Goal: Information Seeking & Learning: Learn about a topic

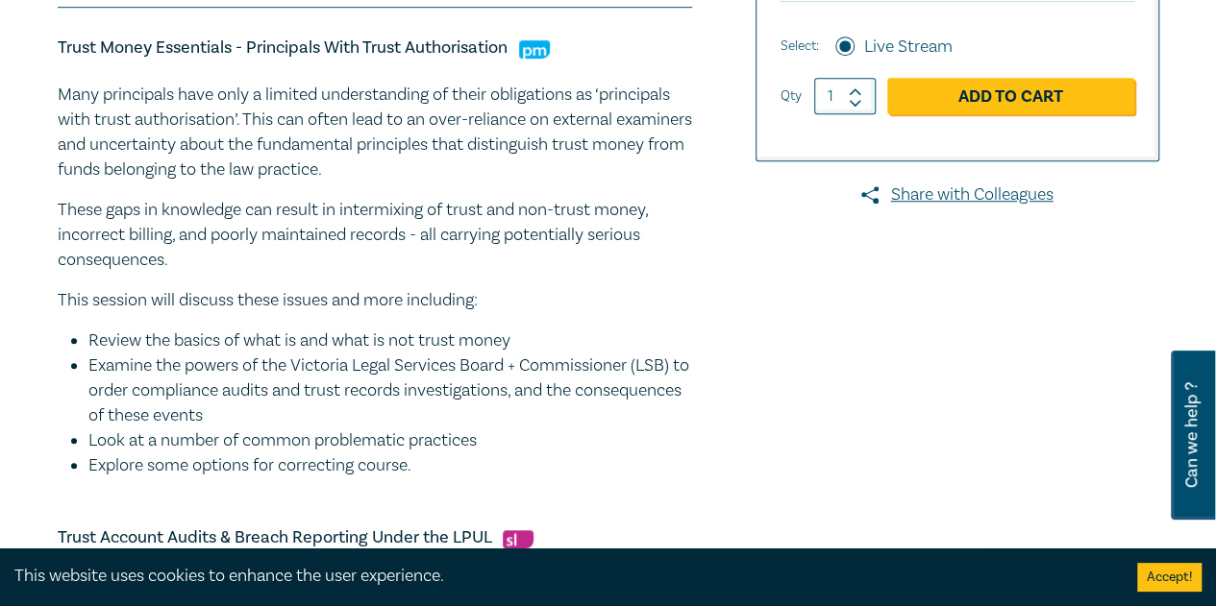
scroll to position [577, 0]
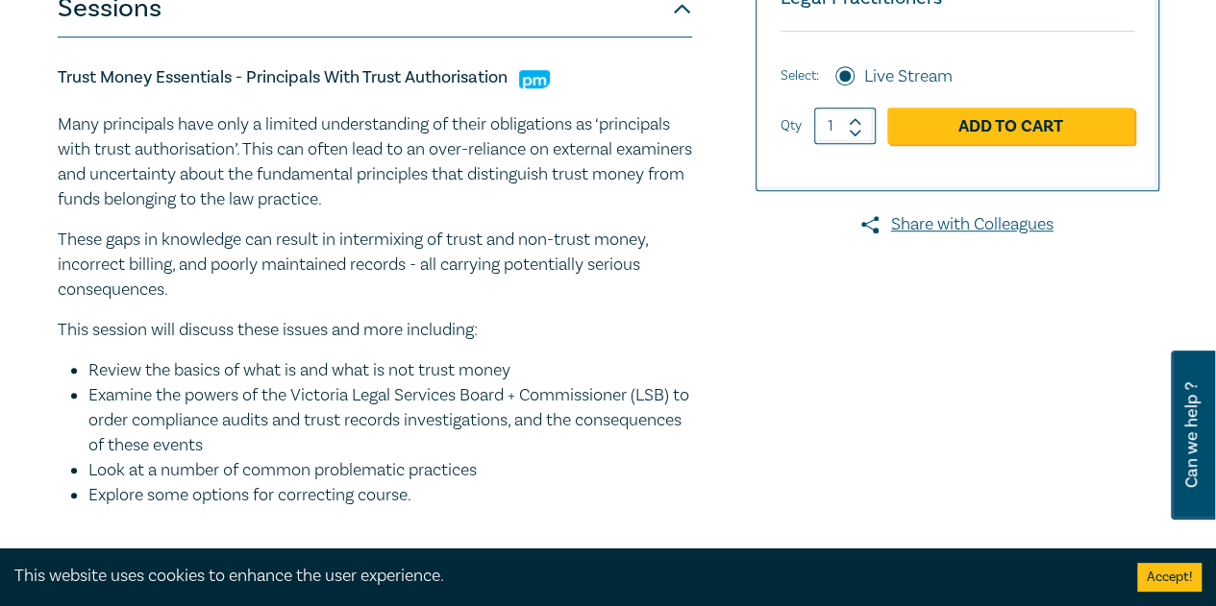
click at [507, 280] on p "These gaps in knowledge can result in intermixing of trust and non-trust money,…" at bounding box center [375, 265] width 634 height 75
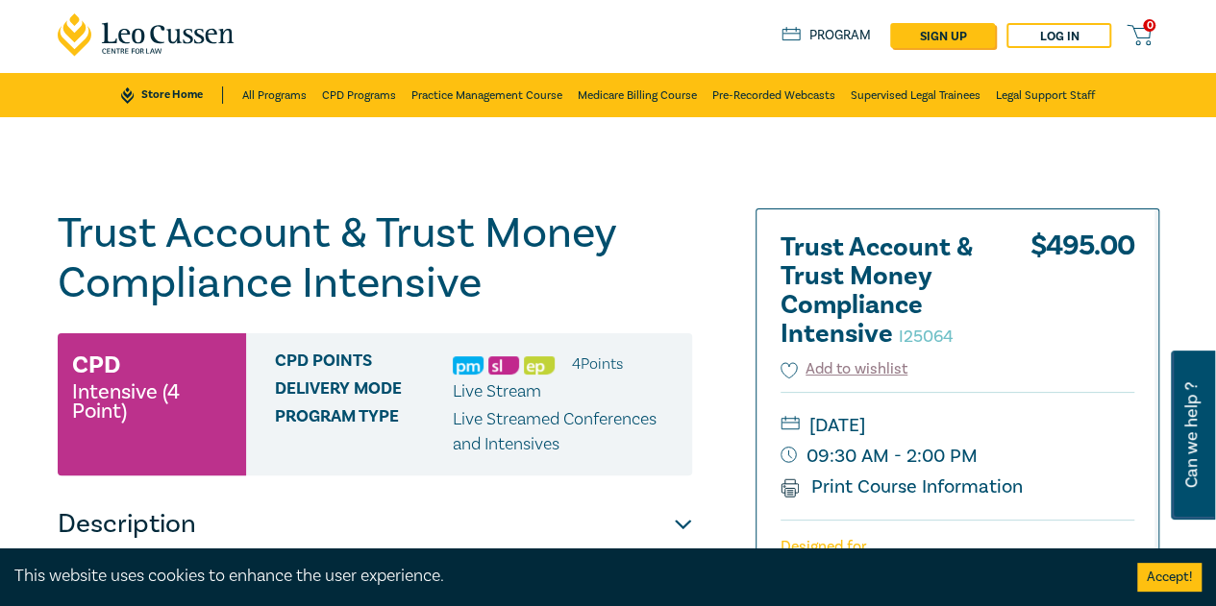
scroll to position [0, 0]
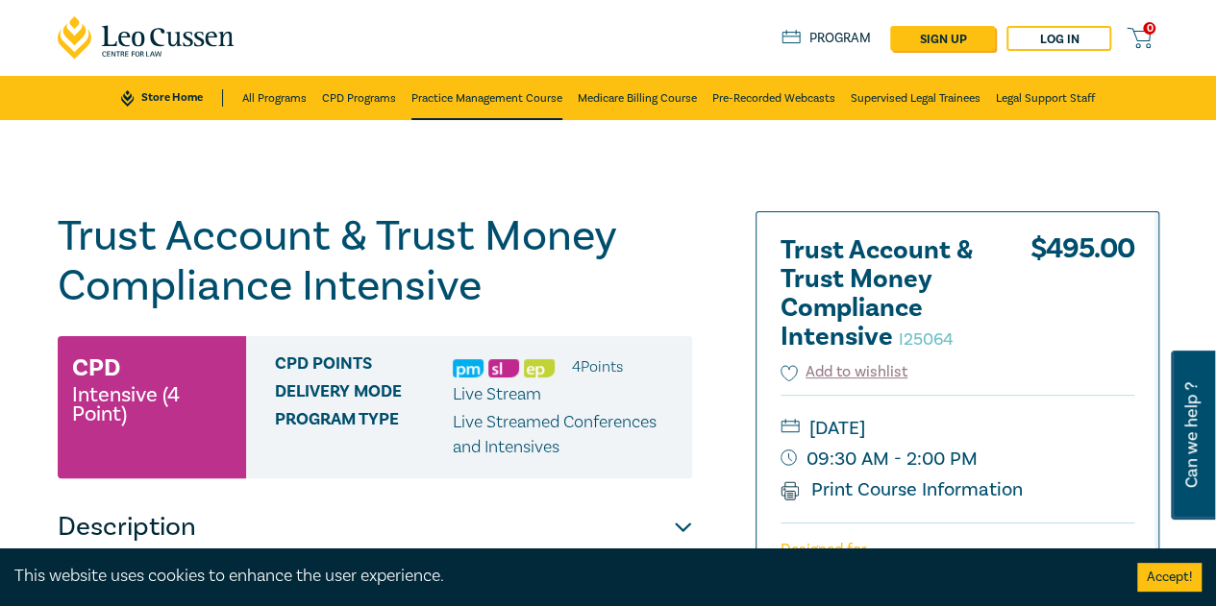
click at [470, 96] on link "Practice Management Course" at bounding box center [486, 98] width 151 height 44
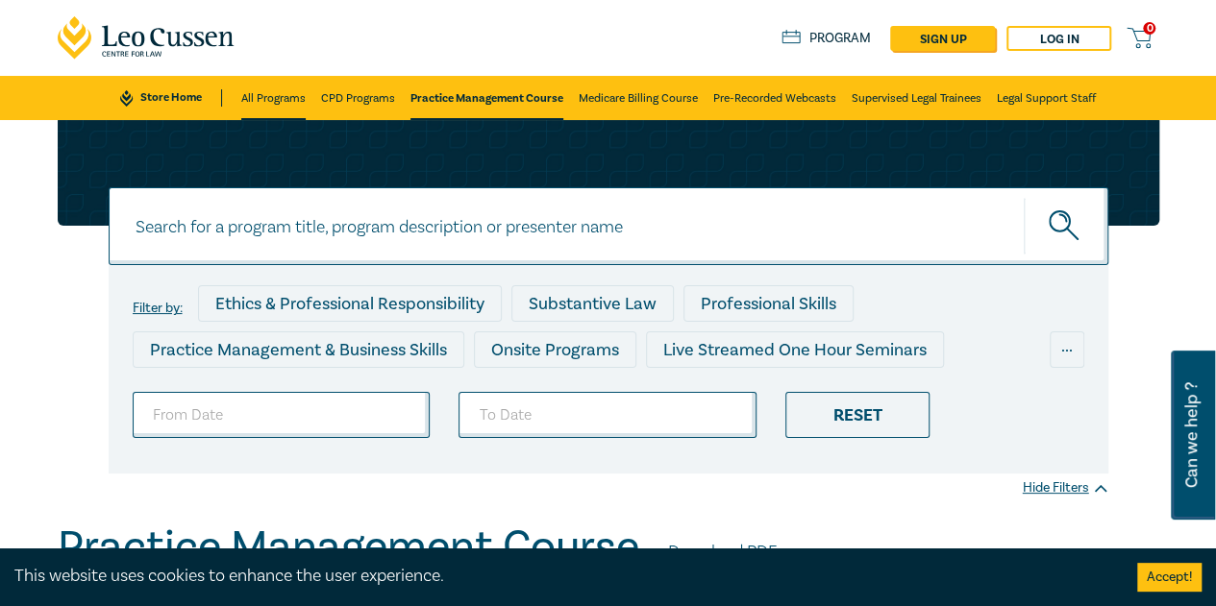
click at [250, 97] on link "All Programs" at bounding box center [273, 98] width 64 height 44
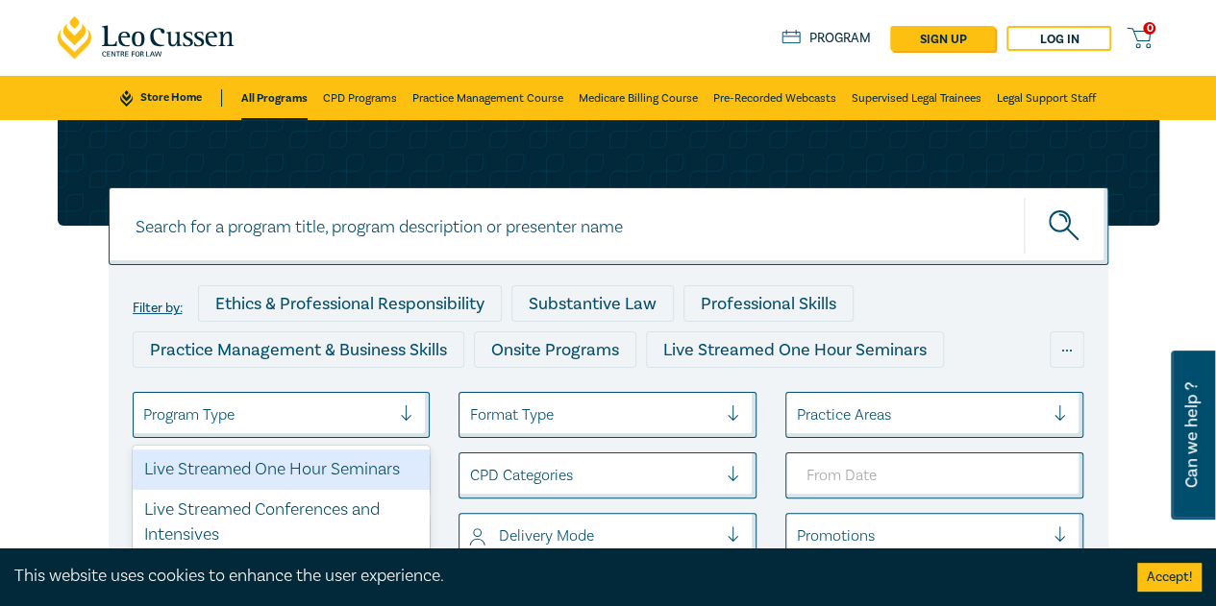
click at [366, 419] on div at bounding box center [267, 415] width 248 height 25
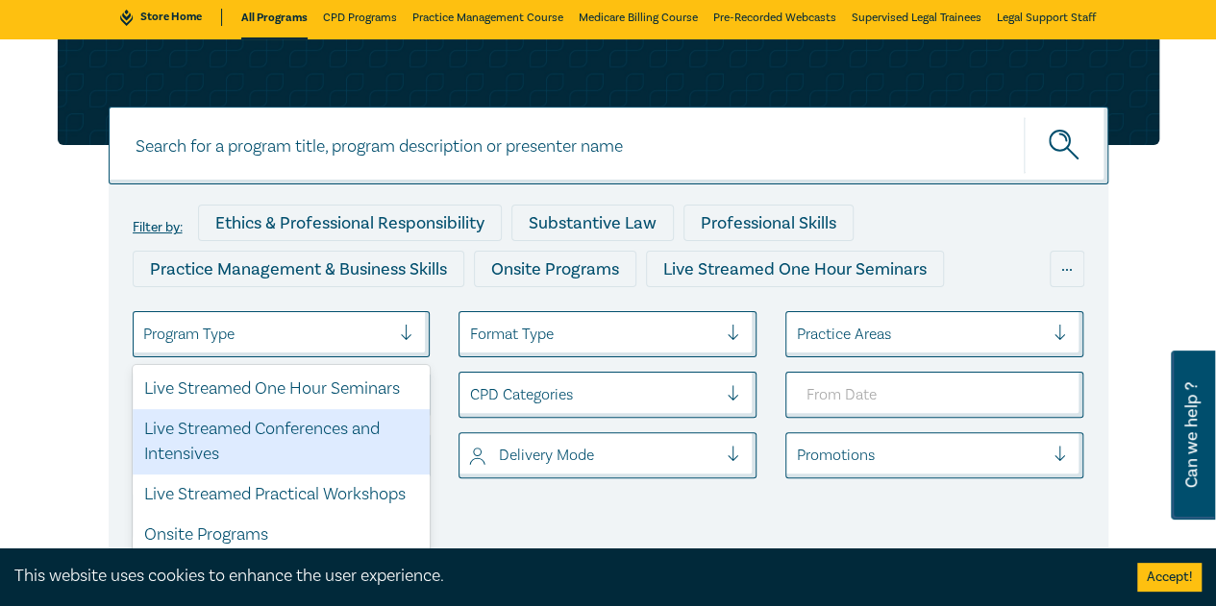
click at [341, 441] on div "Live Streamed Conferences and Intensives" at bounding box center [282, 441] width 298 height 65
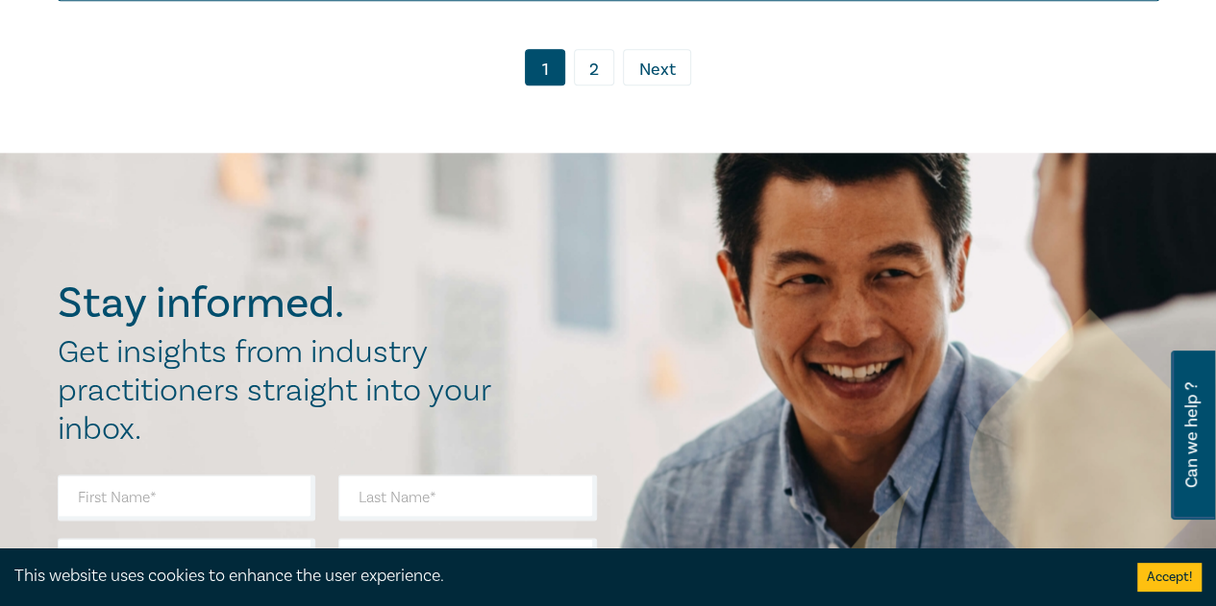
click at [594, 54] on link "2" at bounding box center [594, 67] width 40 height 37
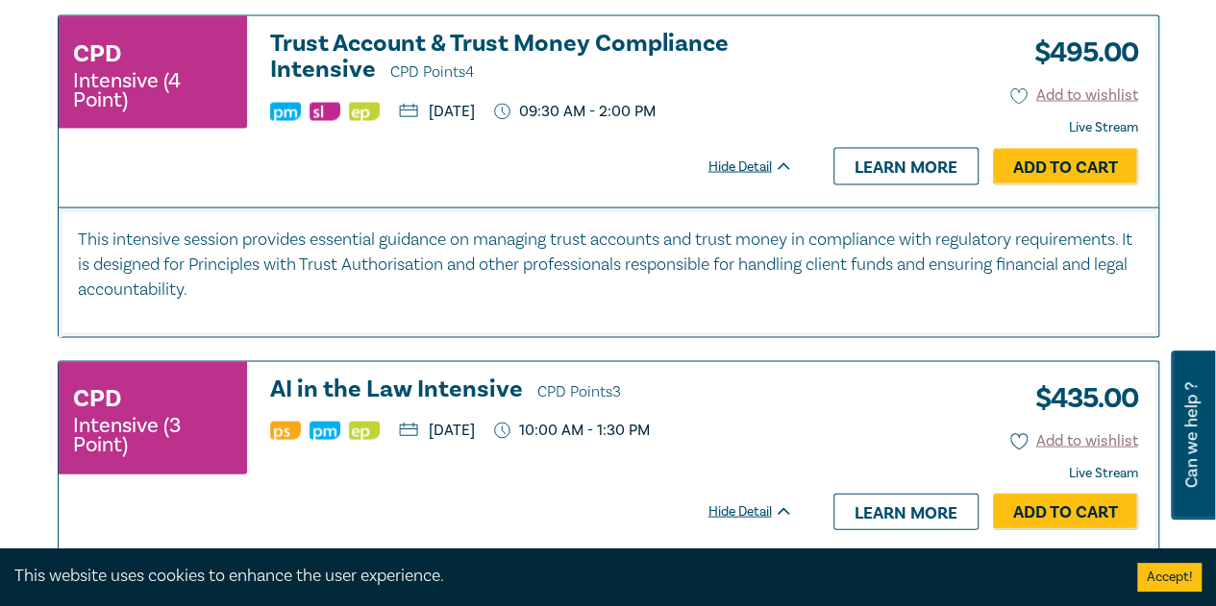
scroll to position [1661, 0]
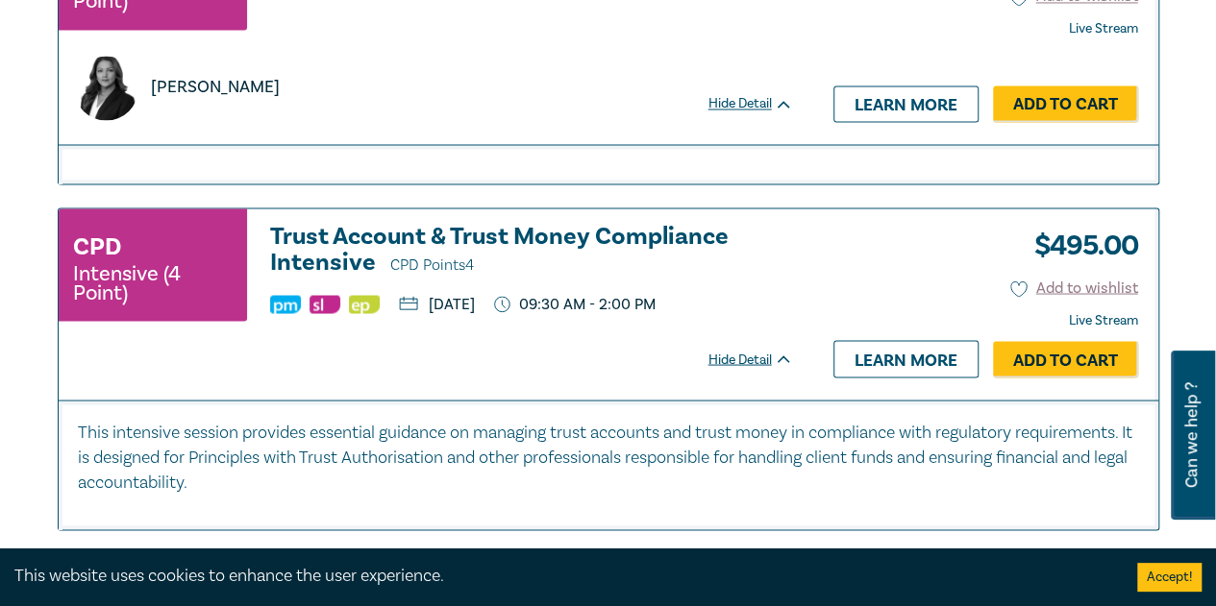
click at [453, 231] on h3 "Trust Account & Trust Money Compliance Intensive CPD Points 4" at bounding box center [531, 250] width 523 height 55
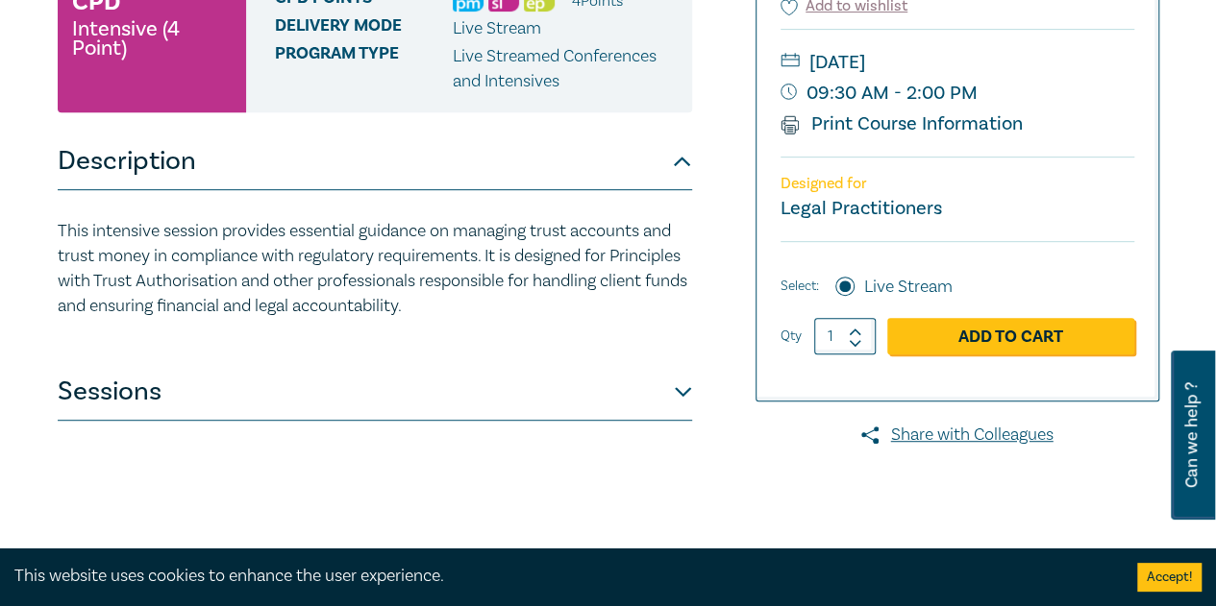
scroll to position [384, 0]
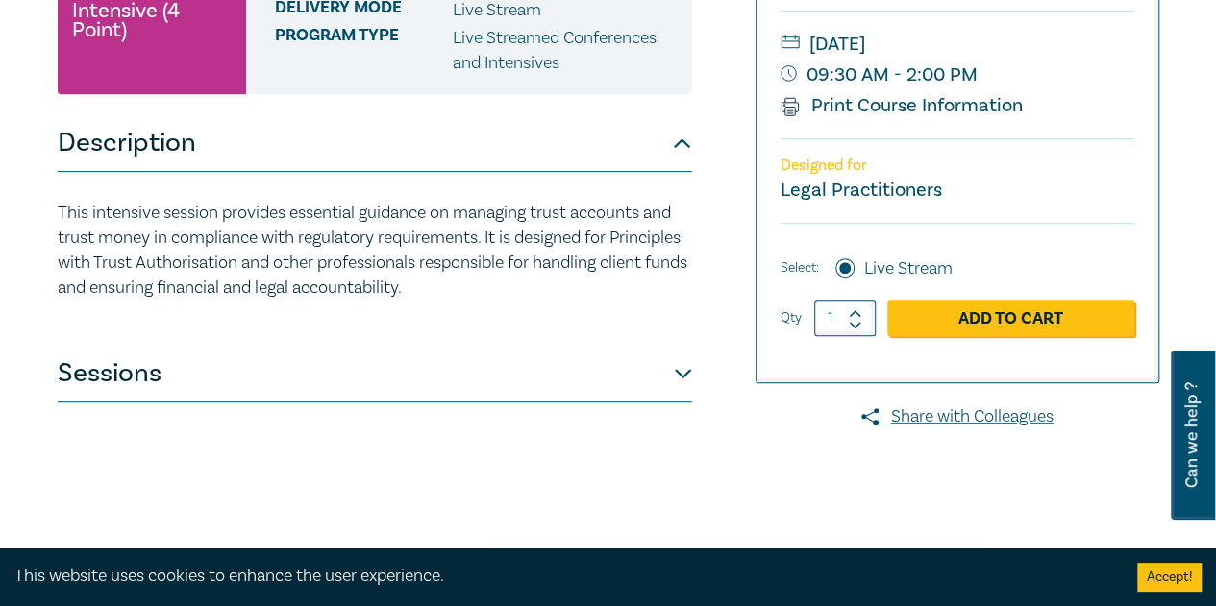
click at [621, 447] on div "Trust Account & Trust Money Compliance Intensive I25064 CPD Intensive (4 Point)…" at bounding box center [375, 307] width 634 height 961
click at [645, 382] on button "Sessions" at bounding box center [375, 374] width 634 height 58
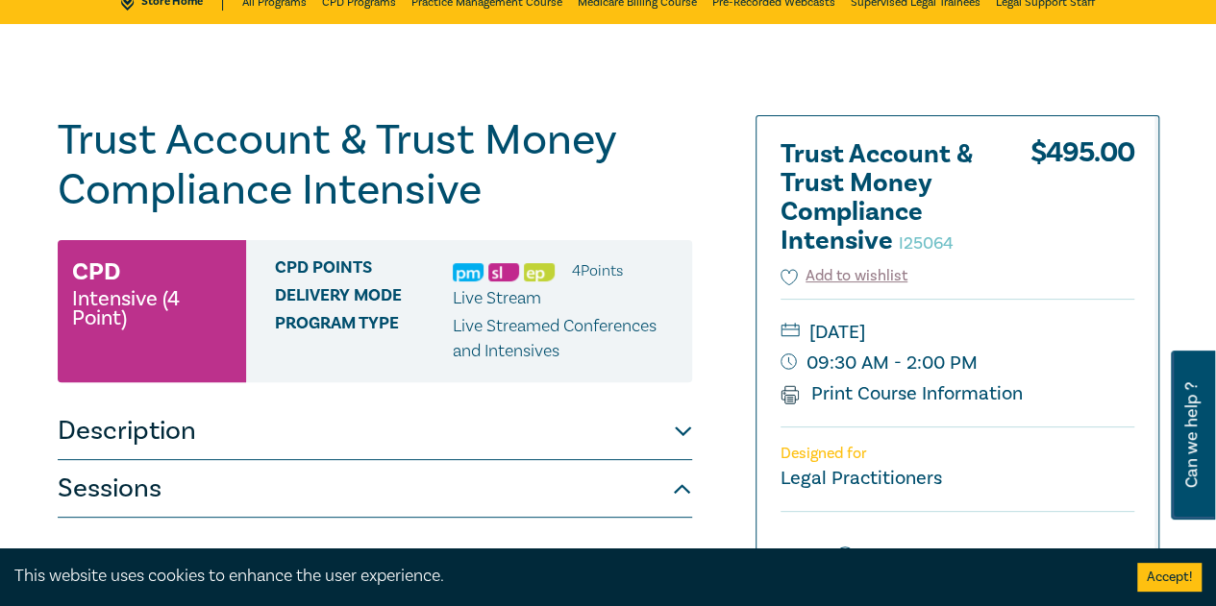
scroll to position [0, 0]
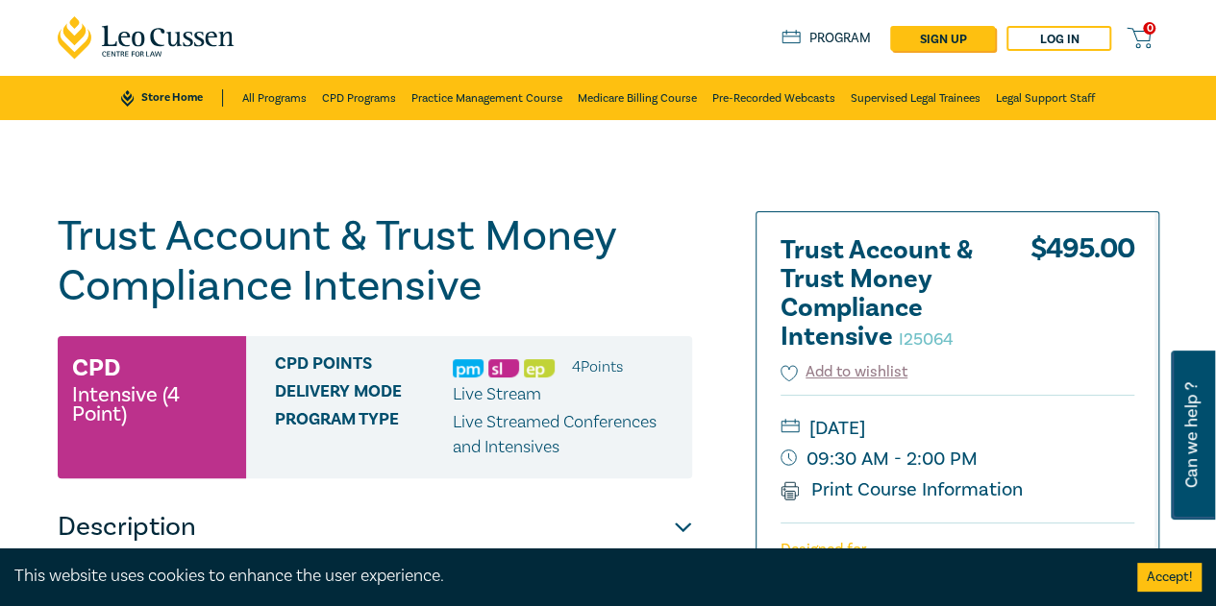
click at [111, 211] on h1 "Trust Account & Trust Money Compliance Intensive I25064" at bounding box center [375, 261] width 634 height 100
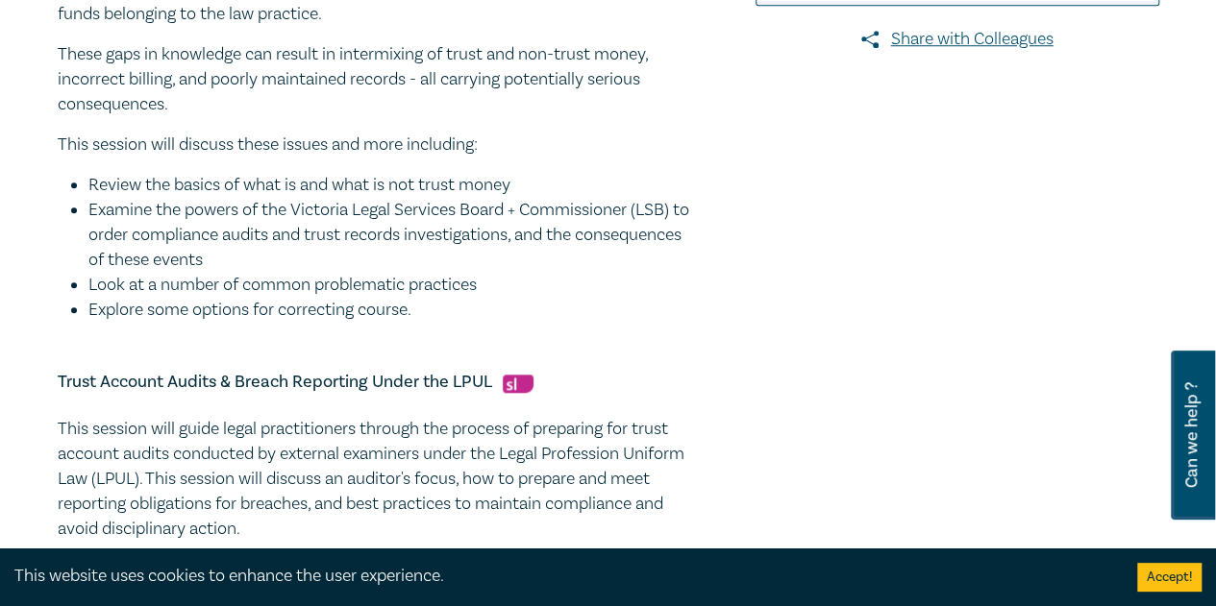
scroll to position [577, 0]
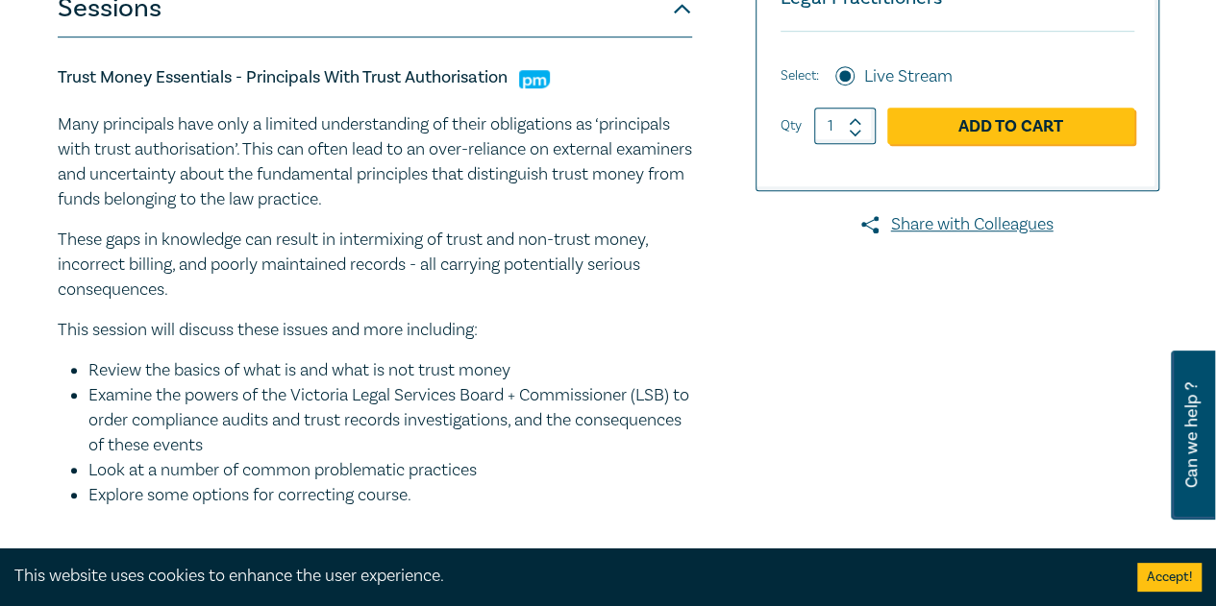
drag, startPoint x: 433, startPoint y: 489, endPoint x: 51, endPoint y: 78, distance: 561.7
copy div "Trust Money Essentials - Principals With Trust Authorisation  Many principals h…"
drag, startPoint x: 69, startPoint y: 182, endPoint x: 167, endPoint y: 181, distance: 98.0
click at [69, 182] on p "Many principals have only a limited understanding of their obligations as ‘prin…" at bounding box center [375, 162] width 634 height 100
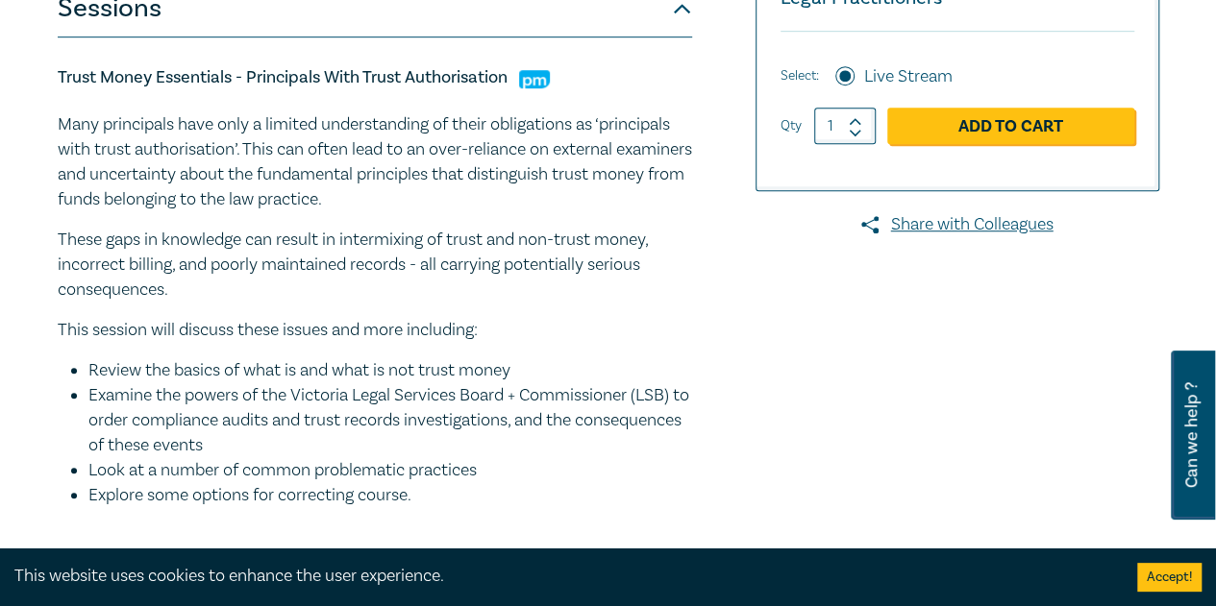
scroll to position [288, 0]
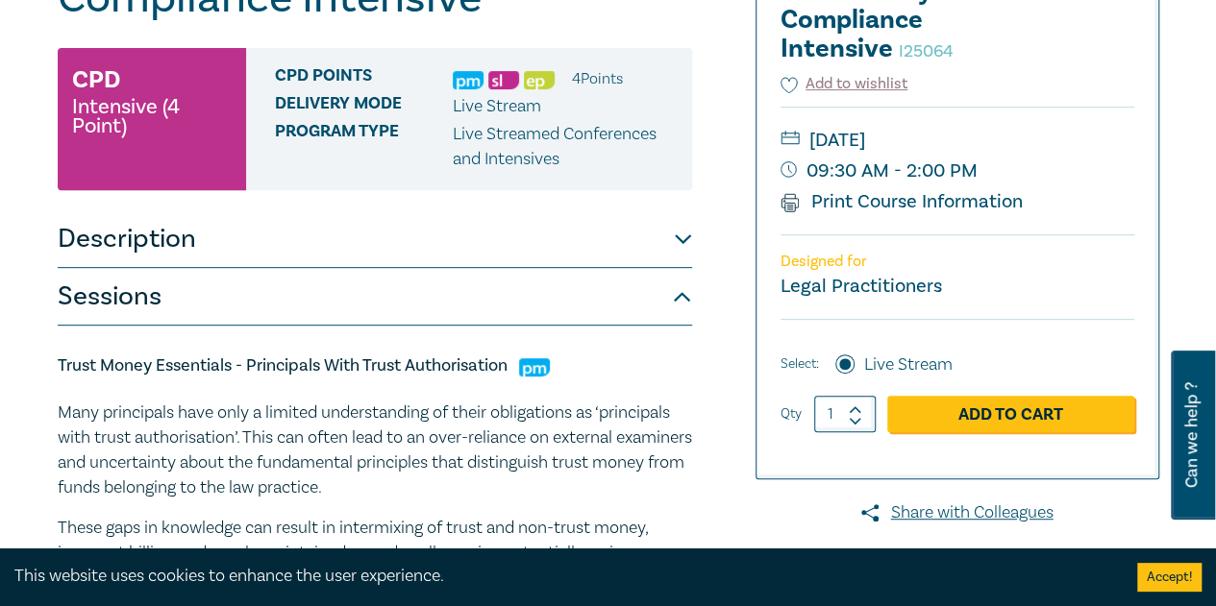
click at [94, 450] on p "Many principals have only a limited understanding of their obligations as ‘prin…" at bounding box center [375, 451] width 634 height 100
click at [151, 371] on h5 "Trust Money Essentials - Principals With Trust Authorisation" at bounding box center [375, 366] width 634 height 23
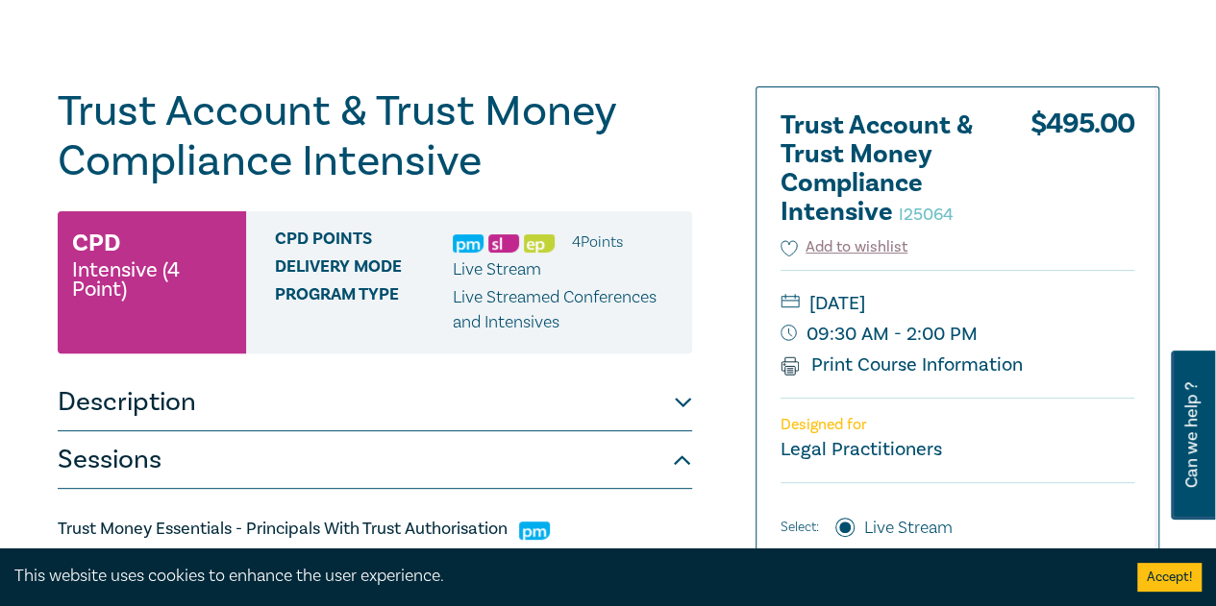
scroll to position [0, 0]
